Goal: Information Seeking & Learning: Learn about a topic

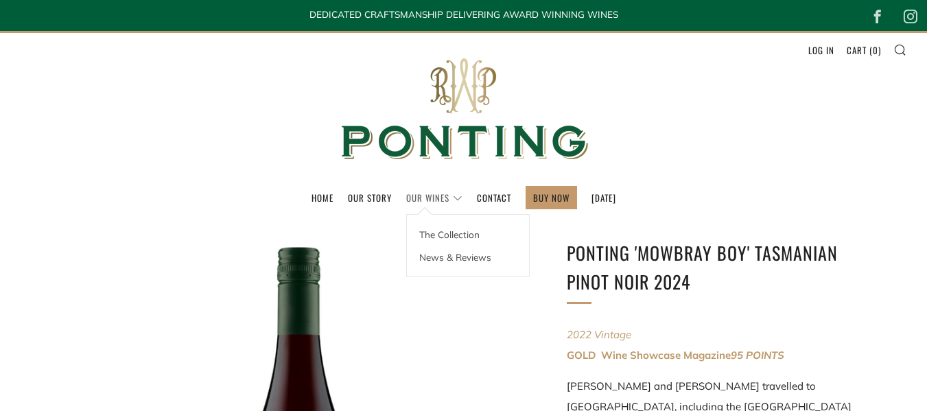
click at [413, 196] on link "Our Wines" at bounding box center [434, 198] width 56 height 22
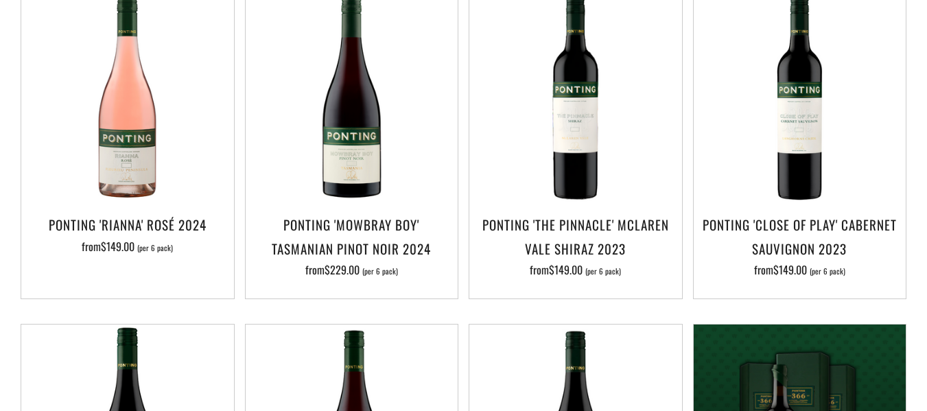
scroll to position [685, 0]
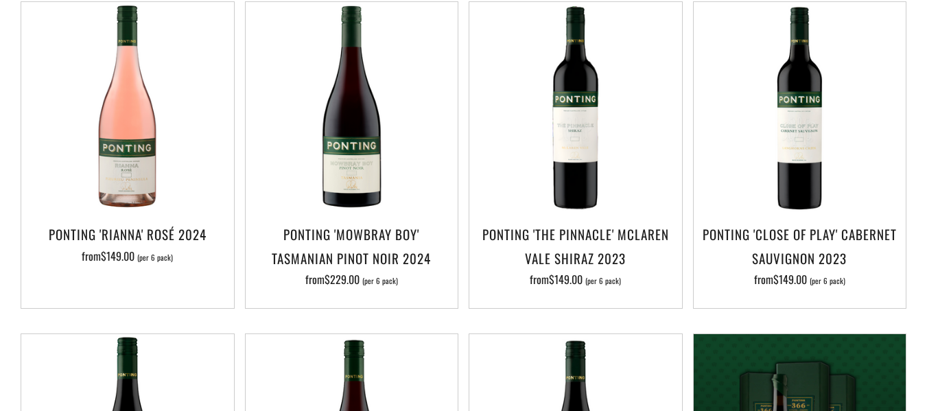
drag, startPoint x: 933, startPoint y: 38, endPoint x: 937, endPoint y: 133, distance: 95.5
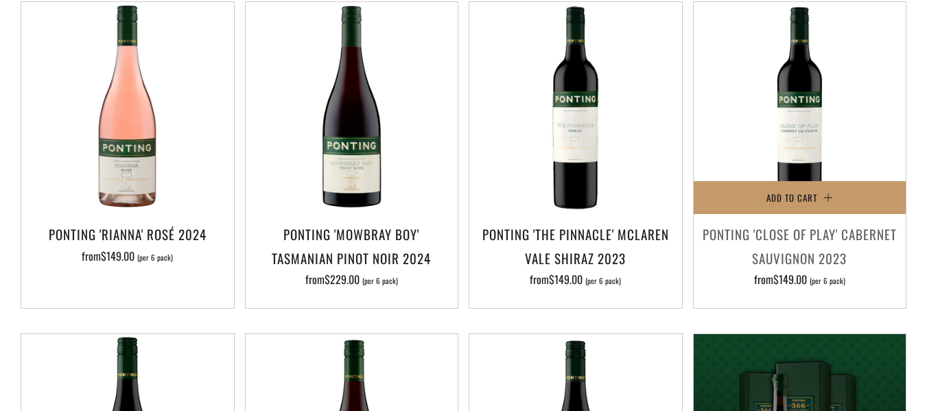
click at [815, 222] on h3 "Ponting 'Close of Play' Cabernet Sauvignon 2023" at bounding box center [800, 245] width 199 height 47
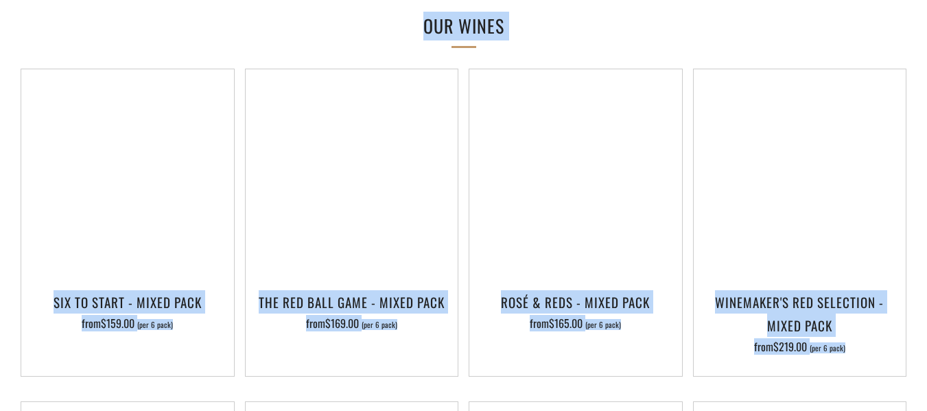
scroll to position [1064, 0]
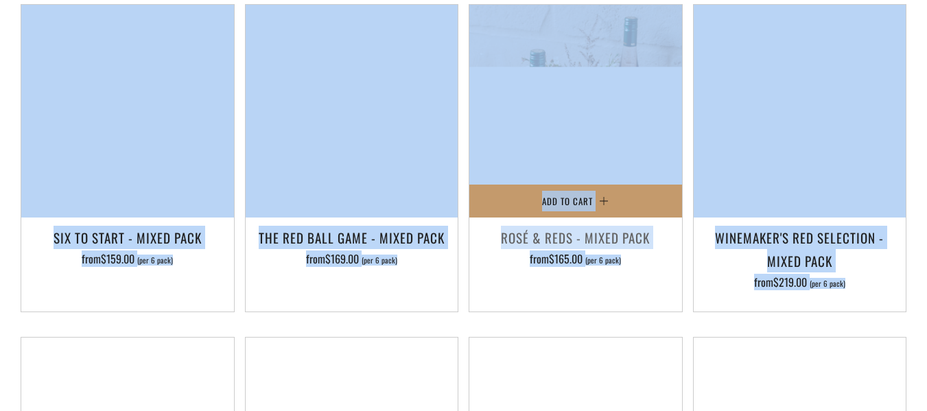
drag, startPoint x: 566, startPoint y: 249, endPoint x: 661, endPoint y: 238, distance: 95.3
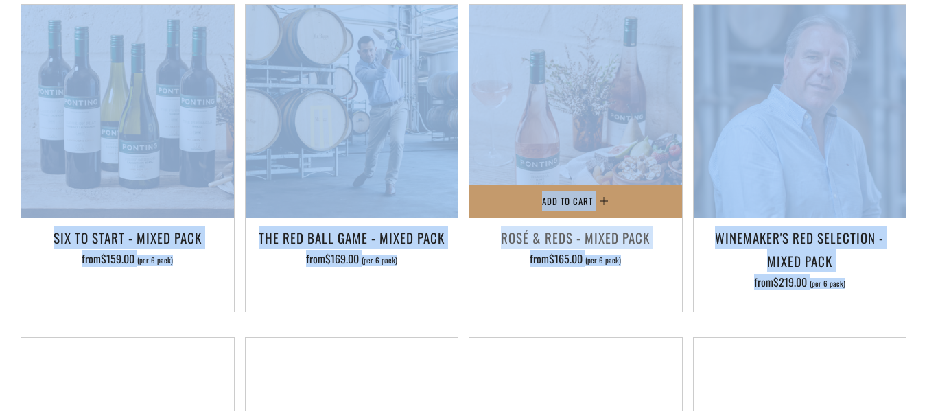
click at [661, 238] on div "Ponting 'Close of Play' Cabernet Sauvignon 2023 [PERSON_NAME] This is a wine th…" at bounding box center [463, 105] width 927 height 1900
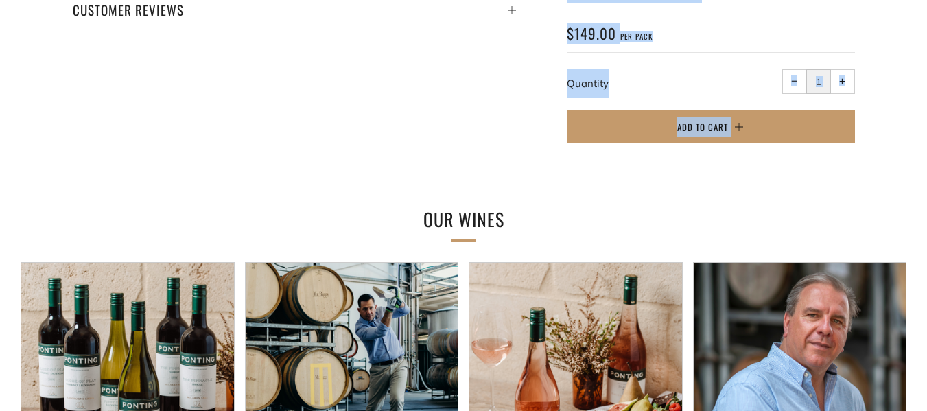
scroll to position [710, 0]
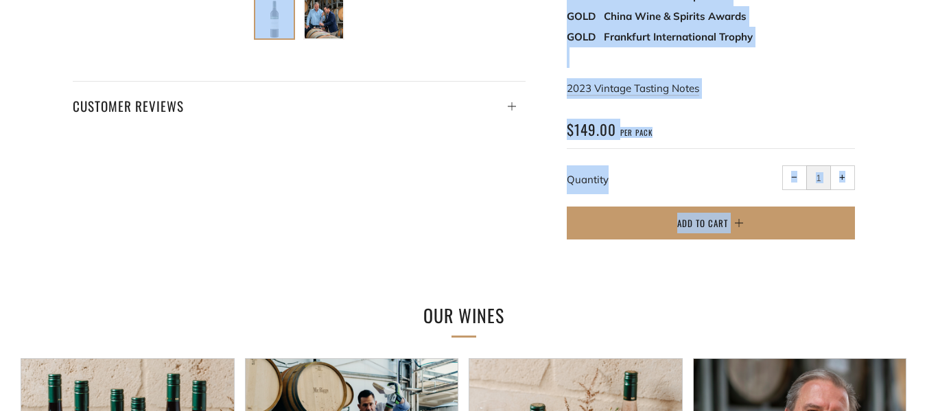
copy div "Loremip 'Dolor si Amet' Consecte Adipiscin 4147 “Elitsed d eiusm temp incididun…"
